Goal: Find specific page/section: Find specific page/section

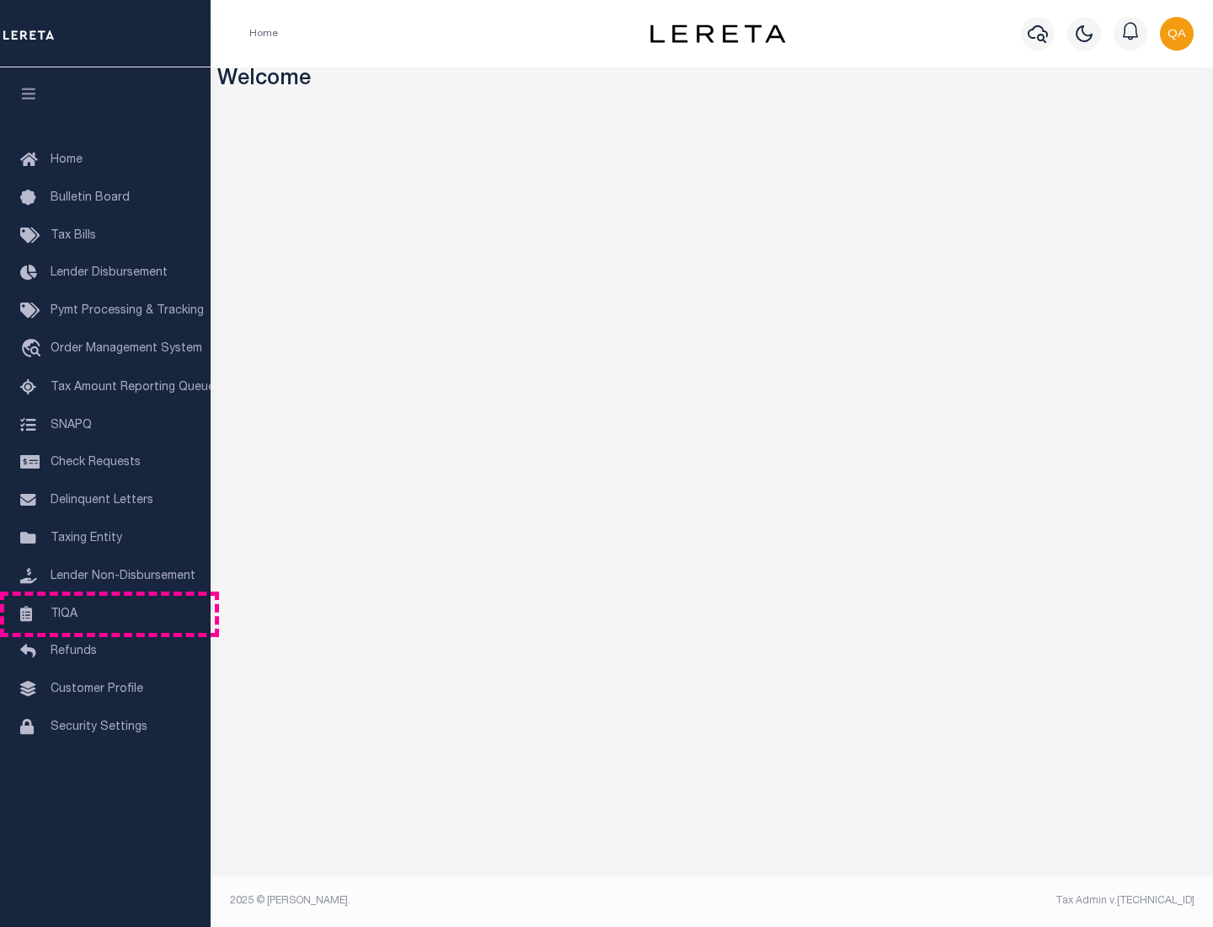
click at [105, 613] on link "TIQA" at bounding box center [105, 615] width 211 height 38
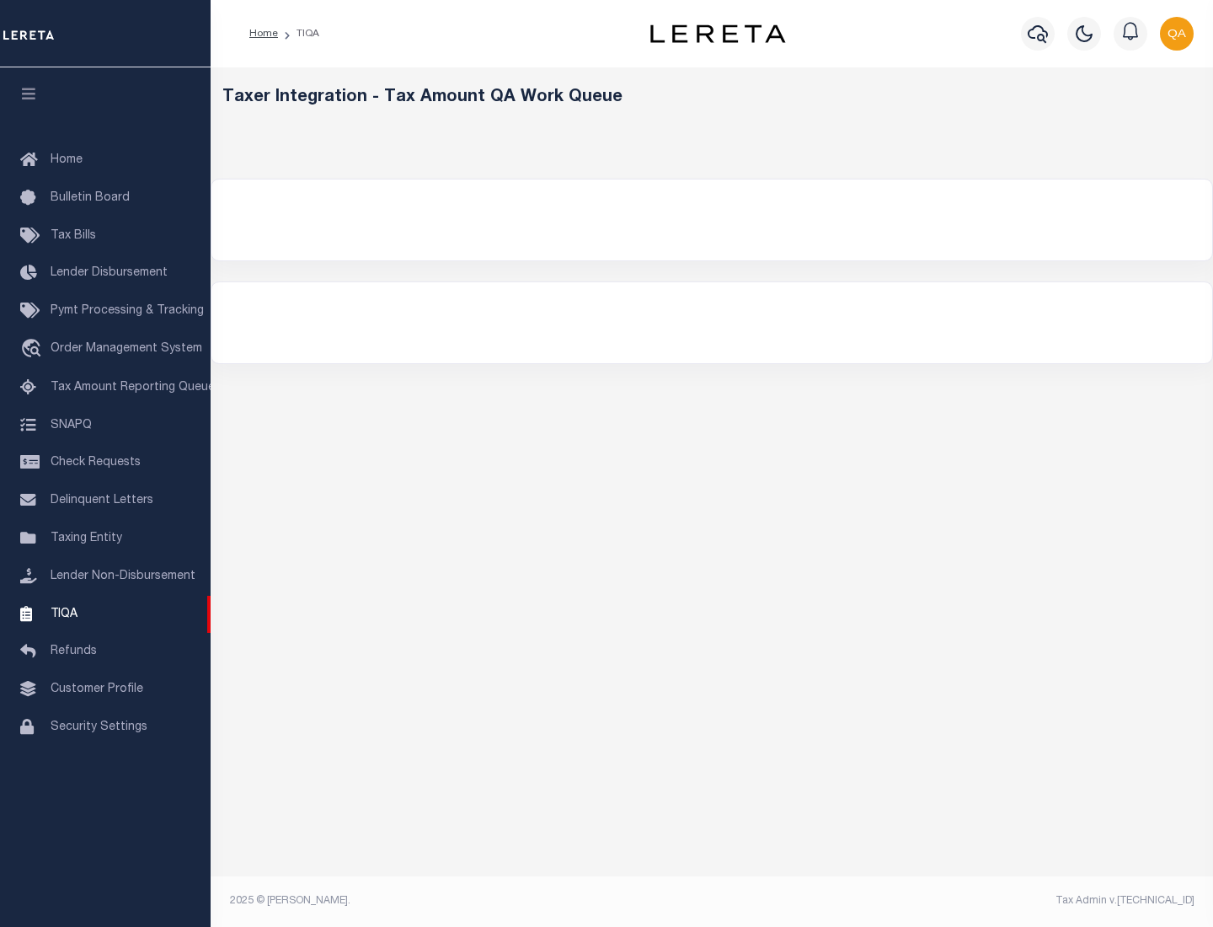
select select "200"
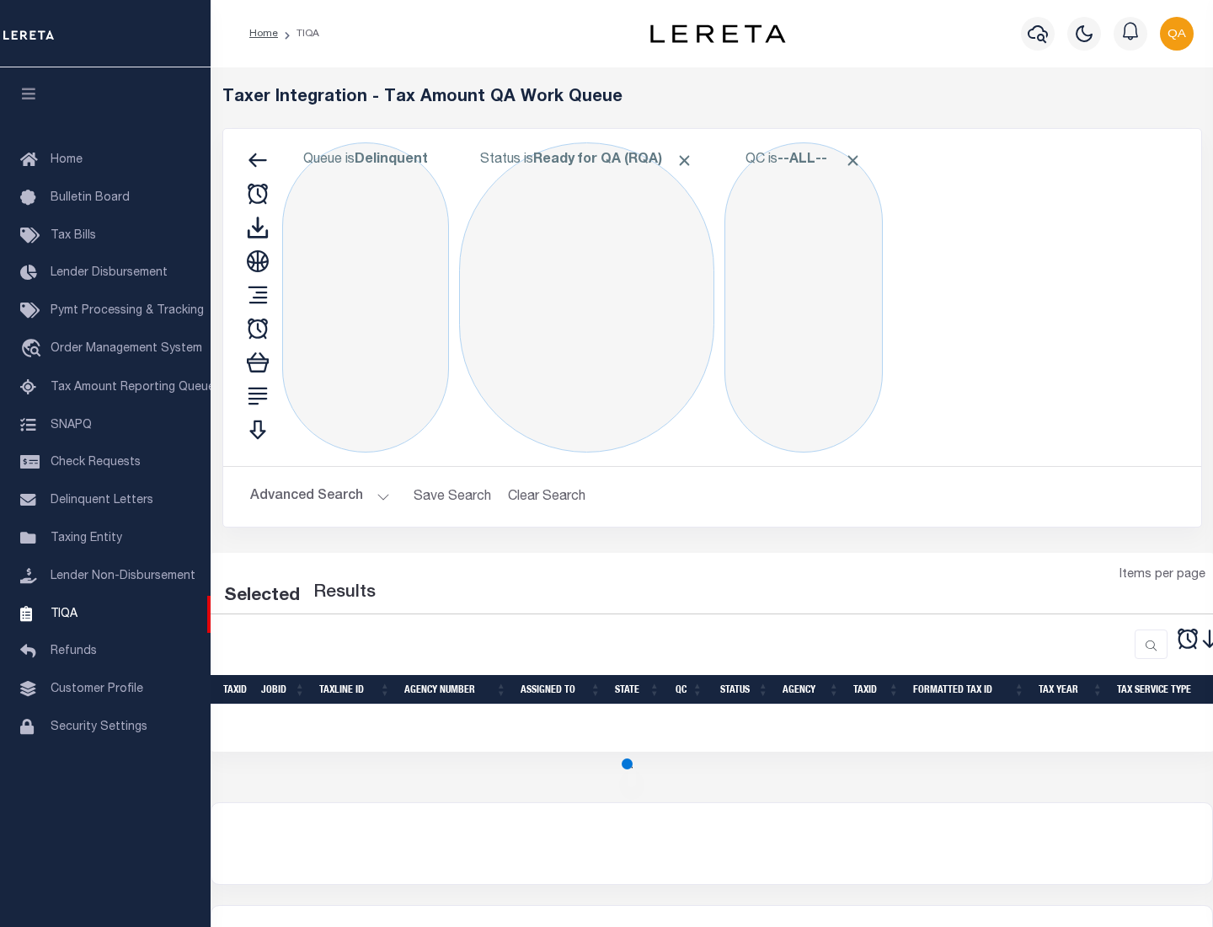
select select "200"
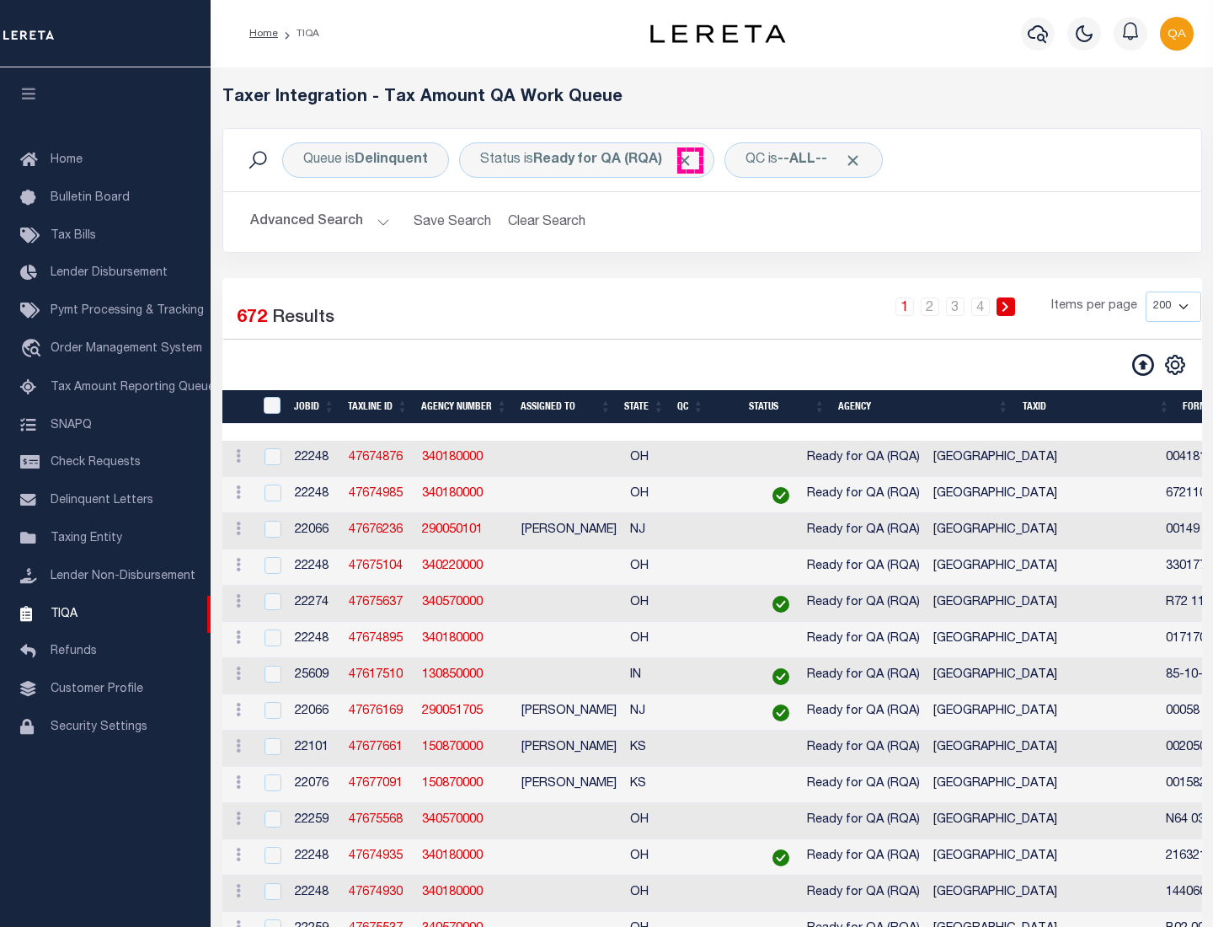
click at [690, 160] on span "Click to Remove" at bounding box center [685, 161] width 18 height 18
